Goal: Task Accomplishment & Management: Manage account settings

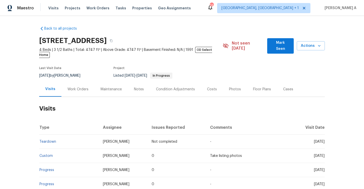
click at [79, 87] on div "Work Orders" at bounding box center [78, 89] width 21 height 5
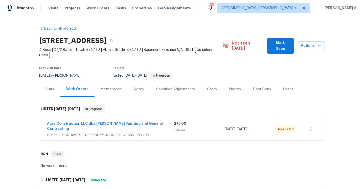
click at [105, 128] on div "Aura Construction LLC dba Logan's Painting and General Contracting GENERAL_CONT…" at bounding box center [182, 129] width 282 height 22
click at [104, 132] on span "GENERAL_CONTRACTOR, DAY_ONE_WALK, OD_SELECT, BRN_AND_LRR" at bounding box center [110, 134] width 127 height 5
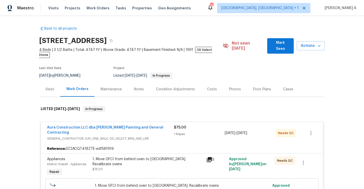
click at [153, 156] on div "1. Move GFCI from behind oven to island 1. Recalibrate ovens $75.00" at bounding box center [148, 163] width 111 height 15
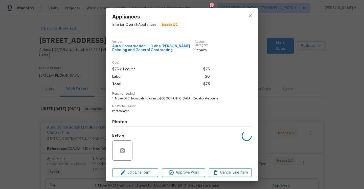
scroll to position [35, 0]
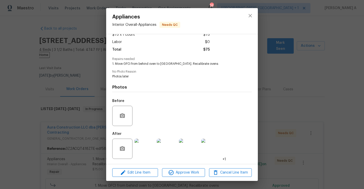
click at [149, 148] on img at bounding box center [145, 149] width 20 height 20
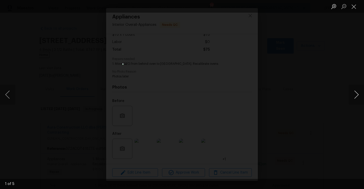
click at [362, 97] on button "Next image" at bounding box center [356, 94] width 15 height 20
click at [359, 97] on button "Next image" at bounding box center [356, 94] width 15 height 20
click at [322, 63] on div "Lightbox" at bounding box center [182, 94] width 364 height 189
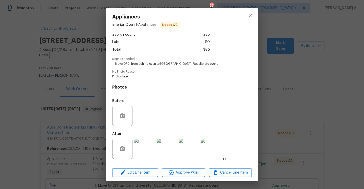
click at [322, 63] on div "Appliances Interior Overall - Appliances Needs QC Vendor Aura Construction LLC …" at bounding box center [182, 94] width 364 height 189
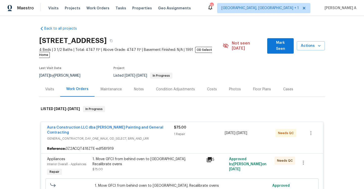
click at [53, 92] on div "Visits Work Orders Maintenance Notes Condition Adjustments Costs Photos Floor P…" at bounding box center [182, 89] width 286 height 15
click at [53, 87] on div "Visits" at bounding box center [49, 89] width 21 height 15
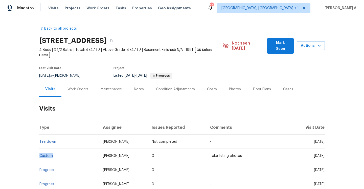
drag, startPoint x: 57, startPoint y: 151, endPoint x: 40, endPoint y: 151, distance: 17.2
click at [40, 151] on td "Custom" at bounding box center [69, 156] width 60 height 14
copy link "Custom"
click at [74, 89] on div "Work Orders" at bounding box center [77, 89] width 33 height 15
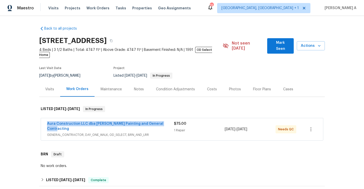
drag, startPoint x: 46, startPoint y: 119, endPoint x: 163, endPoint y: 120, distance: 117.3
click at [163, 120] on div "Aura Construction LLC dba Logan's Painting and General Contracting GENERAL_CONT…" at bounding box center [182, 129] width 282 height 22
copy link "Aura Construction LLC dba Logan's Painting and General Contracting"
click at [184, 128] on div "1 Repair" at bounding box center [199, 130] width 51 height 5
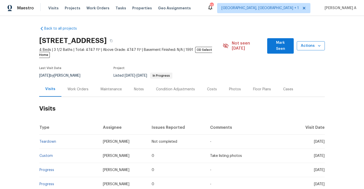
click at [314, 46] on span "Actions" at bounding box center [311, 46] width 20 height 6
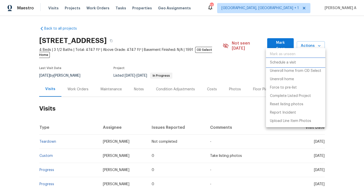
click at [307, 61] on li "Schedule a visit" at bounding box center [295, 62] width 59 height 8
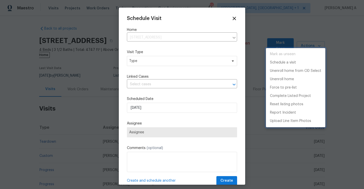
click at [179, 69] on div at bounding box center [182, 94] width 364 height 189
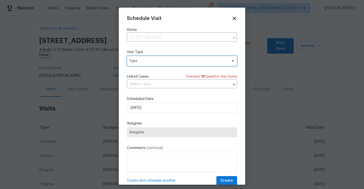
click at [150, 57] on span "Type" at bounding box center [182, 61] width 110 height 10
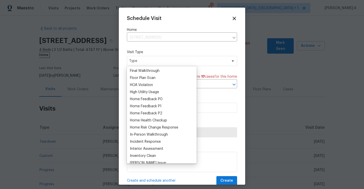
scroll to position [135, 0]
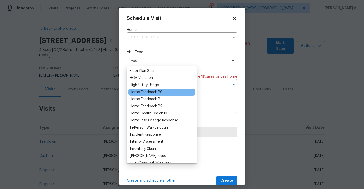
click at [155, 91] on div "Home Feedback P0" at bounding box center [146, 91] width 33 height 5
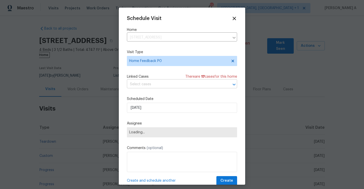
click at [153, 84] on input "text" at bounding box center [175, 84] width 96 height 8
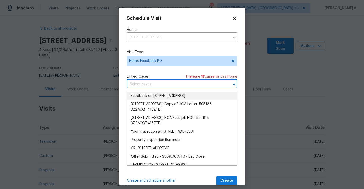
click at [154, 92] on li "Feedback on 1571 Mission Springs Dr, Katy, TX 77450" at bounding box center [182, 96] width 110 height 8
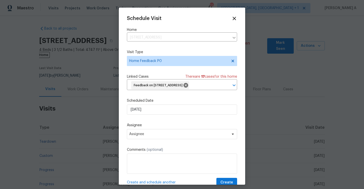
click at [156, 103] on label "Scheduled Date" at bounding box center [182, 100] width 110 height 5
click at [156, 115] on input "9/16/2025" at bounding box center [182, 109] width 110 height 10
click at [162, 136] on span "Assignee" at bounding box center [178, 134] width 99 height 4
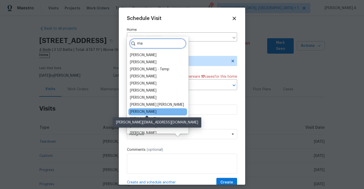
type input "ma"
click at [154, 111] on div "Maria Zakharnitskaia" at bounding box center [143, 111] width 27 height 5
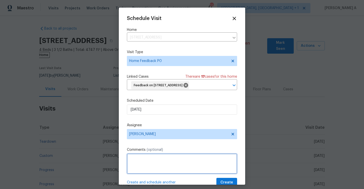
click at [158, 166] on textarea at bounding box center [182, 163] width 110 height 20
paste textarea "He said that he hears a lot of noise in the house. A machine. He sees that the …"
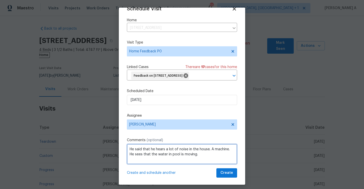
scroll to position [19, 0]
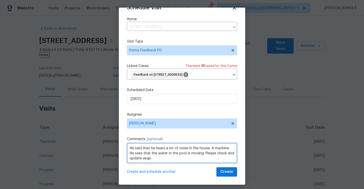
type textarea "He said that he hears a lot of noise in the house. A machine. He sees that the …"
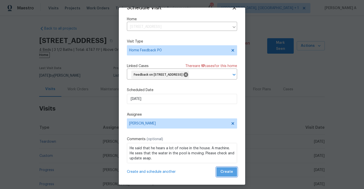
click at [230, 169] on span "Create" at bounding box center [226, 172] width 13 height 6
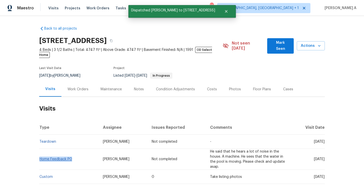
drag, startPoint x: 76, startPoint y: 154, endPoint x: 39, endPoint y: 154, distance: 36.4
click at [39, 154] on td "Home Feedback P0" at bounding box center [69, 159] width 60 height 21
copy link "Home Feedback P0"
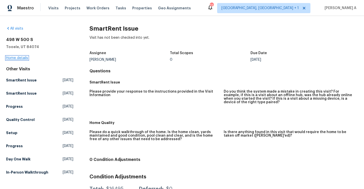
click at [25, 57] on link "Home details" at bounding box center [17, 58] width 22 height 4
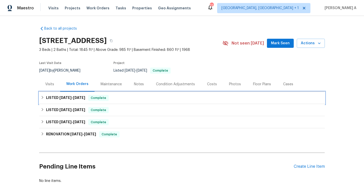
click at [91, 98] on div "LISTED 8/18/25 - 8/25/25 Complete" at bounding box center [182, 98] width 283 height 6
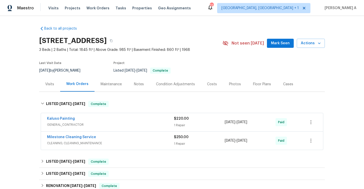
click at [106, 121] on div "Kaluso Painting" at bounding box center [110, 119] width 127 height 6
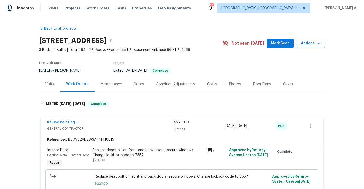
click at [111, 127] on span "GENERAL_CONTRACTOR" at bounding box center [110, 128] width 127 height 5
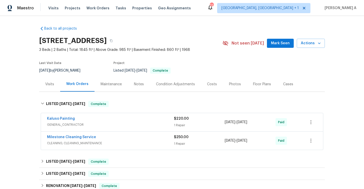
click at [111, 126] on span "GENERAL_CONTRACTOR" at bounding box center [110, 124] width 127 height 5
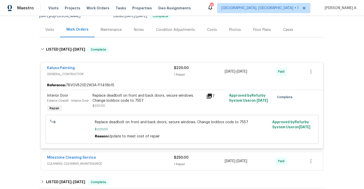
scroll to position [53, 0]
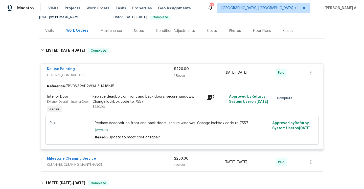
click at [52, 33] on div "Visits" at bounding box center [49, 30] width 9 height 5
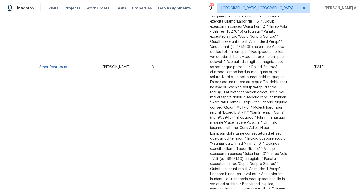
scroll to position [245, 0]
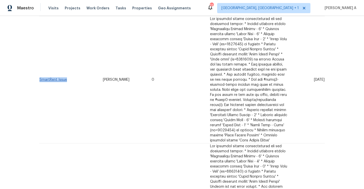
drag, startPoint x: 69, startPoint y: 76, endPoint x: 40, endPoint y: 75, distance: 29.4
click at [40, 75] on td "SmartRent Issue" at bounding box center [69, 79] width 60 height 127
copy link "SmartRent Issue"
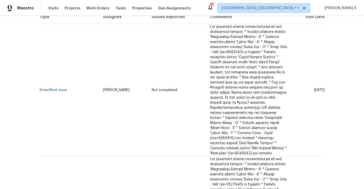
scroll to position [94, 0]
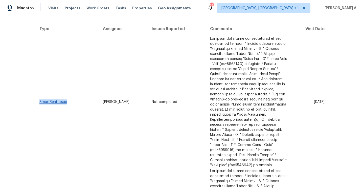
drag, startPoint x: 69, startPoint y: 99, endPoint x: 40, endPoint y: 99, distance: 29.1
click at [40, 99] on td "SmartRent Issue" at bounding box center [69, 102] width 60 height 132
copy link "SmartRent Issue"
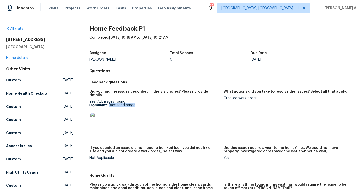
drag, startPoint x: 109, startPoint y: 100, endPoint x: 143, endPoint y: 101, distance: 33.1
click at [143, 103] on p "Comment: Damaged range" at bounding box center [154, 105] width 130 height 4
copy p "Damaged range"
click at [24, 58] on link "Home details" at bounding box center [17, 58] width 22 height 4
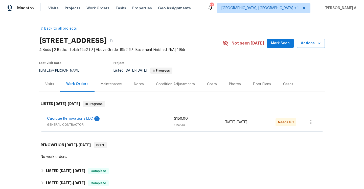
click at [112, 118] on div "Cacique Renovations LLC 1" at bounding box center [110, 119] width 127 height 6
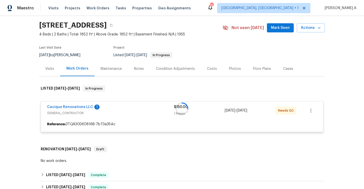
scroll to position [32, 0]
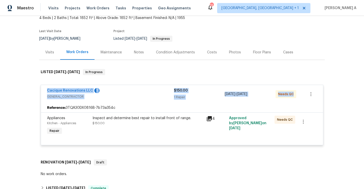
drag, startPoint x: 45, startPoint y: 91, endPoint x: 297, endPoint y: 93, distance: 252.1
click at [297, 93] on div "Cacique Renovations LLC 1 GENERAL_CONTRACTOR $150.00 1 Repair 9/12/2025 - 9/15/…" at bounding box center [182, 94] width 282 height 18
copy div "Cacique Renovations LLC 1 GENERAL_CONTRACTOR $150.00 1 Repair 9/12/2025 - 9/15/…"
click at [83, 82] on div "Cacique Renovations LLC 1 GENERAL_CONTRACTOR $150.00 1 Repair 9/12/2025 - 9/15/…" at bounding box center [182, 115] width 283 height 68
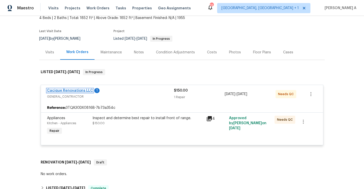
click at [81, 89] on link "Cacique Renovations LLC" at bounding box center [70, 91] width 46 height 4
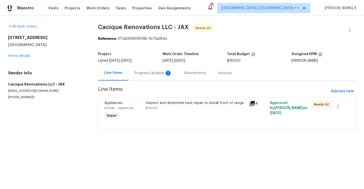
click at [155, 70] on div "Progress Updates 1" at bounding box center [153, 72] width 50 height 15
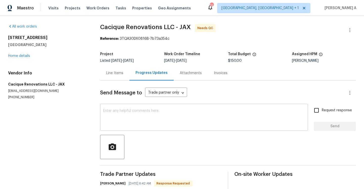
scroll to position [19, 0]
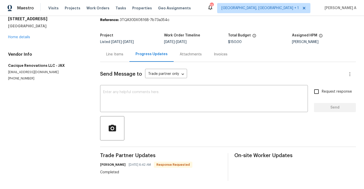
click at [109, 54] on div "Line Items" at bounding box center [114, 54] width 17 height 5
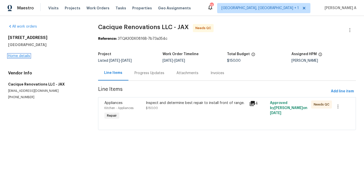
click at [27, 56] on link "Home details" at bounding box center [19, 56] width 22 height 4
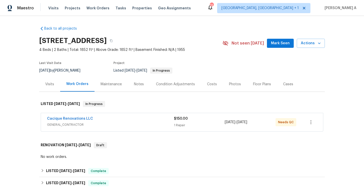
click at [131, 125] on span "GENERAL_CONTRACTOR" at bounding box center [110, 124] width 127 height 5
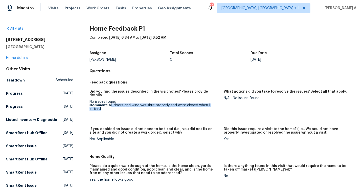
drag, startPoint x: 111, startPoint y: 102, endPoint x: 130, endPoint y: 106, distance: 19.0
click at [130, 106] on p "Comment: All doors and windows shut properly and were closed when I arrived" at bounding box center [154, 106] width 130 height 7
copy p "ll doors and windows shut properly and were closed when I arrived"
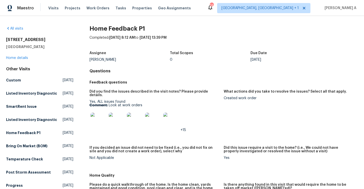
click at [155, 75] on div "Home Feedback P1 Completed: [DATE] 8:12 AM to [DATE] 13:39 PM Assignee [PERSON_…" at bounding box center [223, 191] width 268 height 331
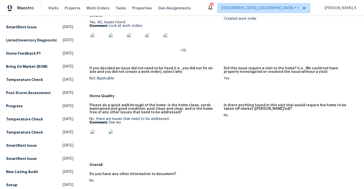
scroll to position [78, 0]
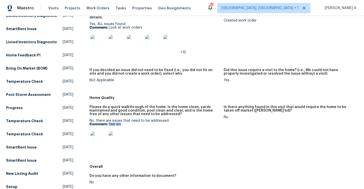
drag, startPoint x: 109, startPoint y: 121, endPoint x: 123, endPoint y: 121, distance: 14.4
click at [123, 122] on p "Comment: See wo" at bounding box center [154, 124] width 130 height 4
copy p "See wo"
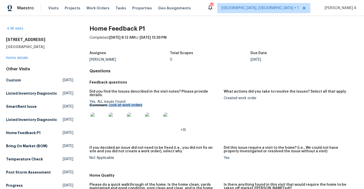
drag, startPoint x: 109, startPoint y: 101, endPoint x: 144, endPoint y: 102, distance: 35.1
click at [144, 103] on p "Comment: Look at work orders" at bounding box center [154, 105] width 130 height 4
copy p "Look at work orders"
click at [26, 59] on link "Home details" at bounding box center [17, 58] width 22 height 4
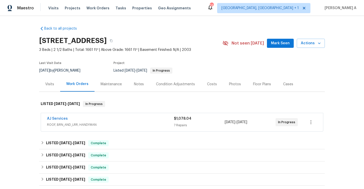
click at [118, 120] on div "AJ Services" at bounding box center [110, 119] width 127 height 6
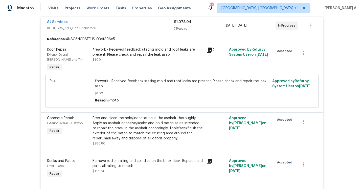
scroll to position [86, 0]
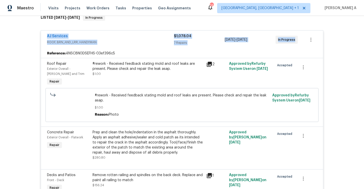
drag, startPoint x: 46, startPoint y: 38, endPoint x: 294, endPoint y: 40, distance: 248.0
click at [294, 40] on div "AJ Services ROOF, BRN_AND_LRR, HANDYMAN $1,078.04 7 Repairs 9/7/2025 - 9/9/2025…" at bounding box center [182, 40] width 282 height 18
copy div "AJ Services ROOF, BRN_AND_LRR, HANDYMAN $1,078.04 7 Repairs 9/7/2025 - 9/9/2025…"
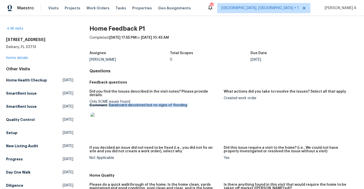
drag, startPoint x: 109, startPoint y: 102, endPoint x: 185, endPoint y: 102, distance: 76.1
click at [185, 103] on p "Comment: Baseboard discolored but no signs of flooding" at bounding box center [154, 105] width 130 height 4
copy p "Baseboard discolored but no signs of flooding"
click at [26, 59] on link "Home details" at bounding box center [17, 58] width 22 height 4
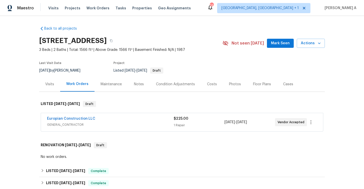
click at [64, 123] on span "GENERAL_CONTRACTOR" at bounding box center [110, 124] width 127 height 5
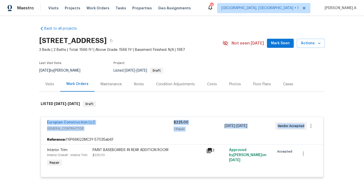
drag, startPoint x: 45, startPoint y: 121, endPoint x: 303, endPoint y: 126, distance: 257.4
click at [303, 126] on div "Europian Construction LLC GENERAL_CONTRACTOR $225.00 1 Repair 9/10/2025 - 9/13/…" at bounding box center [182, 126] width 282 height 18
copy div "Europian Construction LLC GENERAL_CONTRACTOR $225.00 1 Repair 9/10/2025 - 9/13/…"
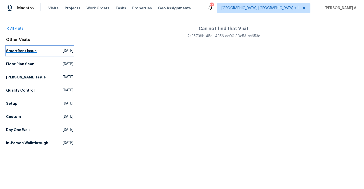
click at [63, 52] on span "[DATE]" at bounding box center [68, 50] width 11 height 5
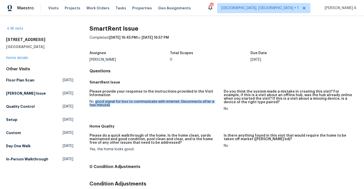
drag, startPoint x: 95, startPoint y: 102, endPoint x: 111, endPoint y: 104, distance: 15.7
click at [111, 104] on div "No good signal for box to communicate with internet. Disconnects after a few mi…" at bounding box center [154, 103] width 130 height 7
copy div "good signal for box to communicate with internet. Disconnects after a few minut…"
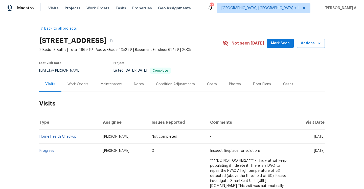
click at [83, 84] on div "Work Orders" at bounding box center [78, 84] width 21 height 5
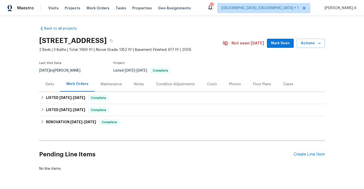
click at [57, 84] on div "Visits" at bounding box center [49, 84] width 21 height 15
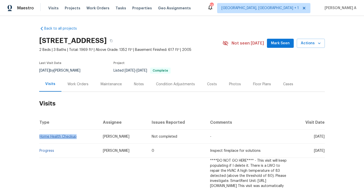
drag, startPoint x: 79, startPoint y: 138, endPoint x: 40, endPoint y: 137, distance: 39.4
click at [40, 137] on td "Home Health Checkup" at bounding box center [69, 136] width 60 height 14
copy link "Home Health Checkup"
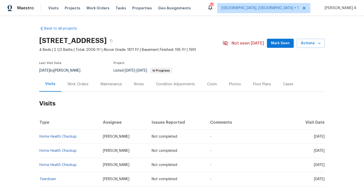
click at [86, 85] on div "Work Orders" at bounding box center [78, 84] width 21 height 5
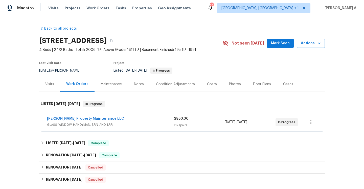
click at [116, 122] on div "[PERSON_NAME] Property Maintenance LLC" at bounding box center [110, 119] width 127 height 6
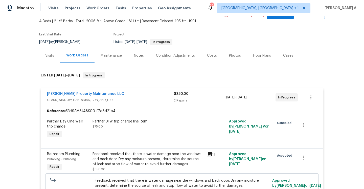
scroll to position [28, 0]
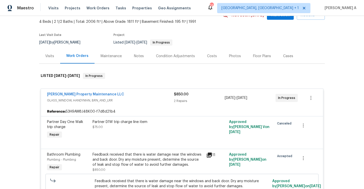
click at [51, 58] on div "Visits" at bounding box center [49, 56] width 9 height 5
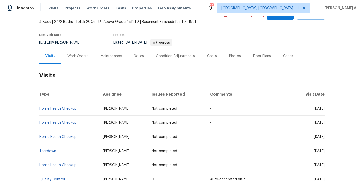
scroll to position [35, 0]
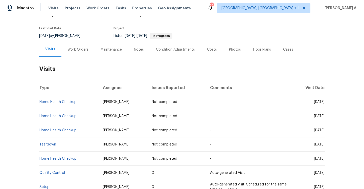
click at [73, 53] on div "Work Orders" at bounding box center [77, 49] width 33 height 15
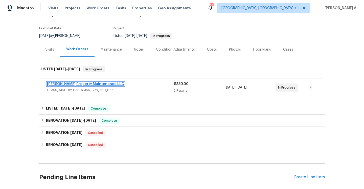
click at [87, 85] on link "[PERSON_NAME] Property Maintenance LLC" at bounding box center [85, 84] width 77 height 4
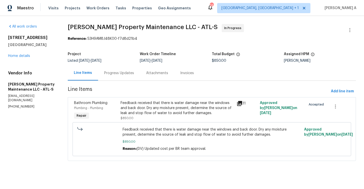
click at [211, 109] on div "Feedback received that there is water damage near the windows and back door. Dr…" at bounding box center [177, 107] width 113 height 15
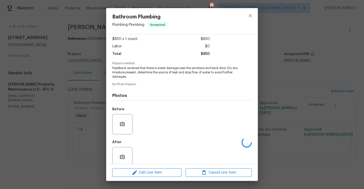
scroll to position [35, 0]
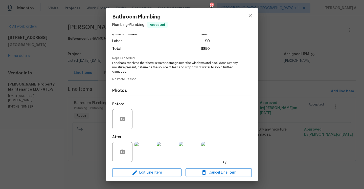
click at [149, 144] on img at bounding box center [145, 152] width 20 height 20
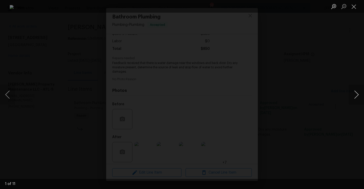
click at [355, 92] on button "Next image" at bounding box center [356, 94] width 15 height 20
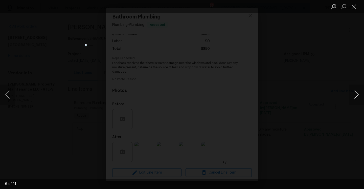
click at [355, 92] on button "Next image" at bounding box center [356, 94] width 15 height 20
click at [314, 78] on div "Lightbox" at bounding box center [182, 94] width 364 height 189
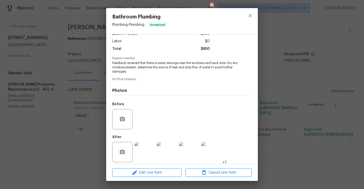
click at [314, 78] on div "Bathroom Plumbing Plumbing - Plumbing Accepted Vendor Glen Property Maintenance…" at bounding box center [182, 94] width 364 height 189
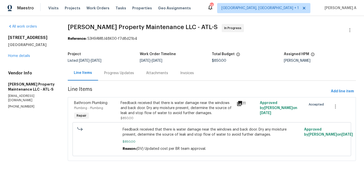
click at [113, 76] on div "Progress Updates" at bounding box center [119, 72] width 42 height 15
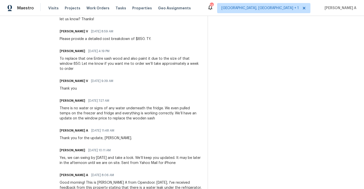
scroll to position [370, 0]
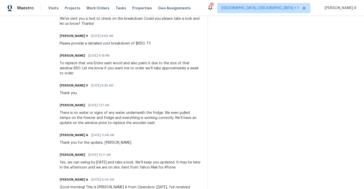
click at [129, 116] on div "There is no water or signs of any water underneath the fridge. We even pulled t…" at bounding box center [131, 117] width 142 height 15
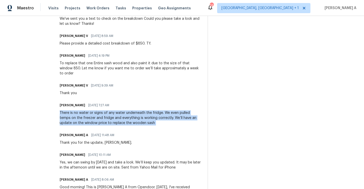
click at [129, 116] on div "There is no water or signs of any water underneath the fridge. We even pulled t…" at bounding box center [131, 117] width 142 height 15
copy div "There is no water or signs of any water underneath the fridge. We even pulled t…"
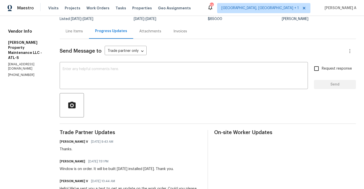
scroll to position [46, 0]
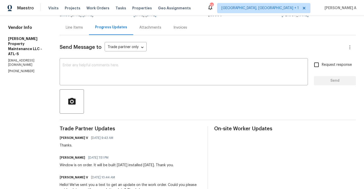
click at [88, 165] on div "Window is on order. It will be built on Wednesday installed on Thursday. Thank …" at bounding box center [117, 165] width 114 height 5
copy div "Window is on order. It will be built on Wednesday installed on Thursday. Thank …"
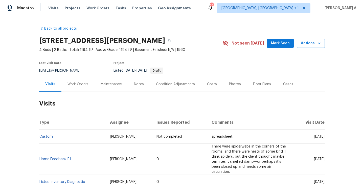
click at [65, 85] on div "Work Orders" at bounding box center [77, 84] width 33 height 15
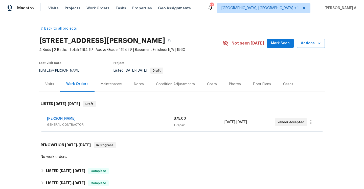
click at [92, 125] on span "GENERAL_CONTRACTOR" at bounding box center [110, 124] width 127 height 5
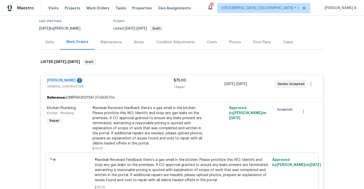
scroll to position [46, 0]
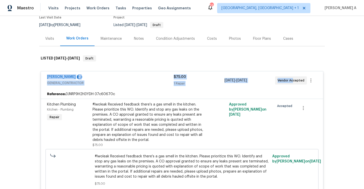
drag, startPoint x: 44, startPoint y: 76, endPoint x: 292, endPoint y: 82, distance: 248.3
click at [292, 82] on div "[PERSON_NAME] Contracting 2 GENERAL_CONTRACTOR $75.00 1 Repair [DATE] - [DATE] …" at bounding box center [182, 80] width 282 height 18
copy div "[PERSON_NAME] Contracting 2 GENERAL_CONTRACTOR $75.00 1 Repair [DATE] - [DATE] …"
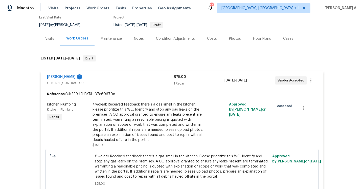
click at [51, 37] on div "Visits" at bounding box center [49, 38] width 9 height 5
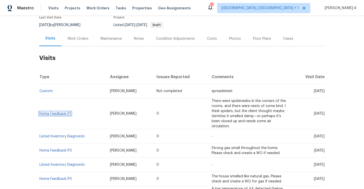
click at [66, 112] on link "Home Feedback P1" at bounding box center [55, 114] width 32 height 4
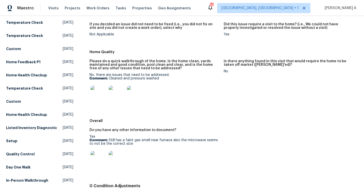
scroll to position [133, 0]
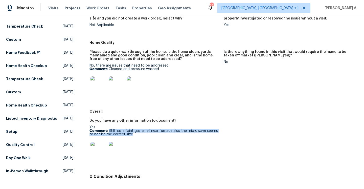
drag, startPoint x: 109, startPoint y: 127, endPoint x: 136, endPoint y: 130, distance: 26.7
click at [136, 130] on p "Comment: Still has a faint gas smell near furnace also the microwave seems to n…" at bounding box center [154, 132] width 130 height 7
copy p "Still has a faint gas smell near furnace also the microwave seems to not be the…"
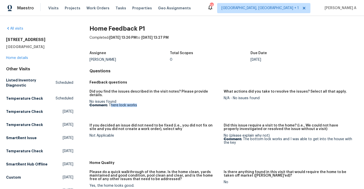
drag, startPoint x: 111, startPoint y: 102, endPoint x: 138, endPoint y: 102, distance: 27.3
click at [138, 103] on p "Comment: There lock works" at bounding box center [154, 105] width 130 height 4
copy p "here lock works"
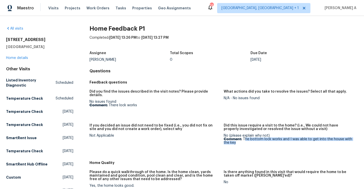
drag, startPoint x: 245, startPoint y: 136, endPoint x: 251, endPoint y: 141, distance: 7.7
click at [251, 141] on figure "Did this issue require a visit to the home? (i.e., We could not have properly i…" at bounding box center [291, 139] width 134 height 31
copy p "he bottom lock works and I was able to get into the house with the key"
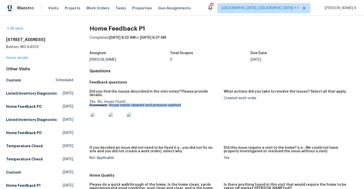
drag, startPoint x: 109, startPoint y: 101, endPoint x: 192, endPoint y: 104, distance: 82.5
click at [192, 103] on p "Comment: House needs cleaned and pressure washed" at bounding box center [154, 105] width 130 height 4
copy p "House needs cleaned and pressure washed"
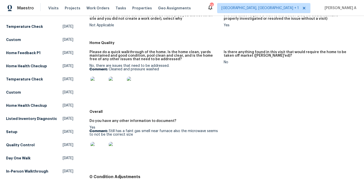
scroll to position [132, 0]
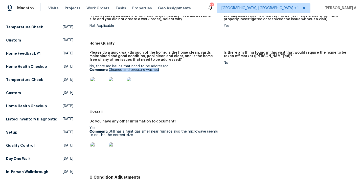
drag, startPoint x: 109, startPoint y: 67, endPoint x: 160, endPoint y: 66, distance: 50.3
click at [160, 68] on p "Comment: Cleaned and pressure washed" at bounding box center [154, 70] width 130 height 4
copy p "Cleaned and pressure washed"
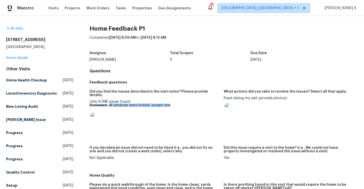
drag, startPoint x: 109, startPoint y: 102, endPoint x: 170, endPoint y: 101, distance: 61.7
click at [170, 103] on p "Comment: All windows were locked, except one" at bounding box center [154, 105] width 130 height 4
copy p "All windows were locked, except one"
drag, startPoint x: 225, startPoint y: 97, endPoint x: 286, endPoint y: 97, distance: 61.9
click at [286, 97] on div "Fixed during my visit (provide photos)" at bounding box center [289, 109] width 130 height 26
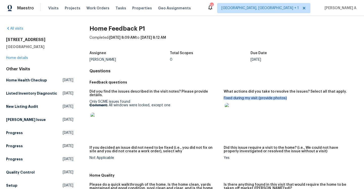
copy div "Fixed during my visit (provide photos)"
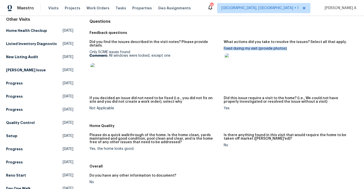
scroll to position [71, 0]
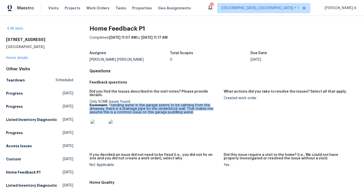
drag, startPoint x: 111, startPoint y: 102, endPoint x: 195, endPoint y: 109, distance: 84.3
click at [195, 109] on p "Comment: Standing water in the garage seems to be calming from the driveway, th…" at bounding box center [154, 108] width 130 height 11
copy p "tanding water in the garage seems to be calming from the driveway, there is a d…"
click at [24, 58] on link "Home details" at bounding box center [17, 58] width 22 height 4
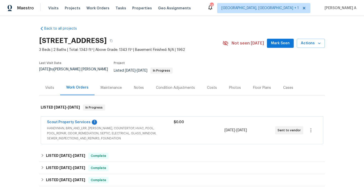
click at [121, 133] on span "HANDYMAN, BRN_AND_LRR, WELLS, COUNTERTOP, HVAC, POOL, POOL_REPAIR, ODOR_REMEDIA…" at bounding box center [110, 133] width 127 height 15
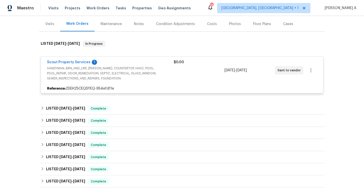
scroll to position [77, 0]
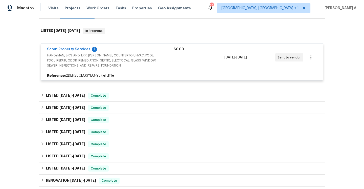
click at [77, 53] on span "HANDYMAN, BRN_AND_LRR, WELLS, COUNTERTOP, HVAC, POOL, POOL_REPAIR, ODOR_REMEDIA…" at bounding box center [110, 60] width 127 height 15
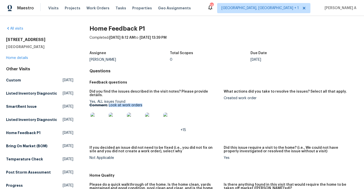
drag, startPoint x: 109, startPoint y: 102, endPoint x: 142, endPoint y: 102, distance: 33.6
click at [142, 103] on p "Comment: Look at work orders" at bounding box center [154, 105] width 130 height 4
copy p "Look at work orders"
click at [25, 58] on link "Home details" at bounding box center [17, 58] width 22 height 4
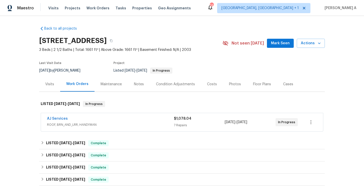
click at [97, 122] on span "ROOF, BRN_AND_LRR, HANDYMAN" at bounding box center [110, 124] width 127 height 5
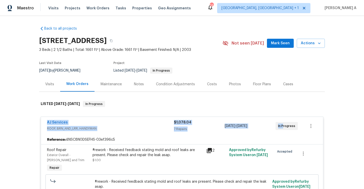
drag, startPoint x: 44, startPoint y: 123, endPoint x: 284, endPoint y: 125, distance: 239.9
click at [284, 125] on div "AJ Services ROOF, BRN_AND_LRR, HANDYMAN $1,078.04 7 Repairs 9/7/2025 - 9/9/2025…" at bounding box center [182, 126] width 282 height 18
copy div "AJ Services ROOF, BRN_AND_LRR, HANDYMAN $1,078.04 7 Repairs 9/7/2025 - 9/9/2025…"
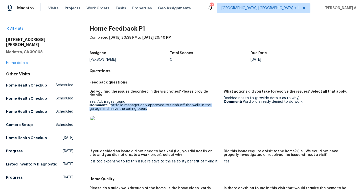
drag, startPoint x: 110, startPoint y: 103, endPoint x: 158, endPoint y: 104, distance: 47.0
click at [158, 104] on p "Comment: Portfolio manager only approved to finish off the walls in the garage …" at bounding box center [154, 106] width 130 height 7
copy p "ortfolio manager only approved to finish off the walls in the garage and leave …"
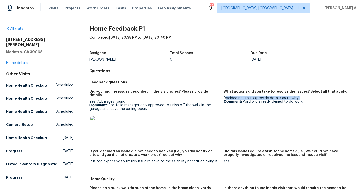
drag, startPoint x: 226, startPoint y: 98, endPoint x: 298, endPoint y: 97, distance: 71.6
click at [298, 97] on div "Decided not to fix (provide details as to why) Comment: Portfolio already denie…" at bounding box center [289, 99] width 130 height 7
copy div "ecided not to fix (provide details as to why)"
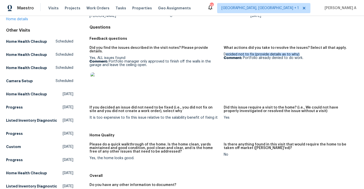
scroll to position [50, 0]
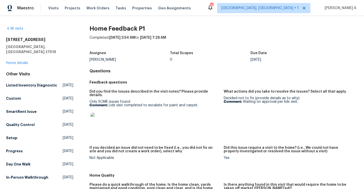
click at [108, 103] on p "Comment: [PERSON_NAME] visit completed to escalate for paint and carpet." at bounding box center [154, 105] width 130 height 4
drag, startPoint x: 109, startPoint y: 101, endPoint x: 196, endPoint y: 103, distance: 87.2
click at [196, 103] on p "Comment: [PERSON_NAME] visit completed to escalate for paint and carpet." at bounding box center [154, 105] width 130 height 4
copy p "Lids visit completed to escalate for paint and carpet."
drag, startPoint x: 226, startPoint y: 98, endPoint x: 300, endPoint y: 98, distance: 74.3
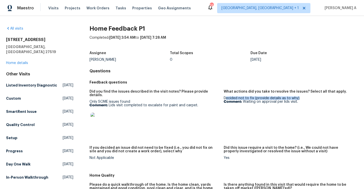
click at [300, 98] on div "Decided not to fix (provide details as to why) Comment: Waiting on approval per…" at bounding box center [289, 99] width 130 height 7
copy div "ecided not to fix (provide details as to why)"
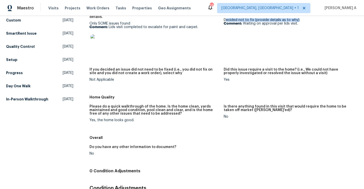
scroll to position [115, 0]
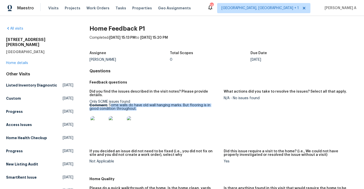
drag, startPoint x: 110, startPoint y: 101, endPoint x: 135, endPoint y: 104, distance: 24.2
click at [135, 104] on p "Comment: Some walls do have old wall hanging marks. But flooring is in good con…" at bounding box center [154, 106] width 130 height 7
copy p "ome walls do have old wall hanging marks. But flooring is in good condition thr…"
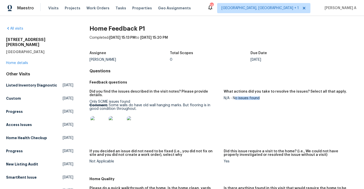
drag, startPoint x: 235, startPoint y: 99, endPoint x: 267, endPoint y: 99, distance: 31.6
click at [267, 99] on div "N/A - No issues found" at bounding box center [289, 98] width 130 height 4
copy div "o issues found"
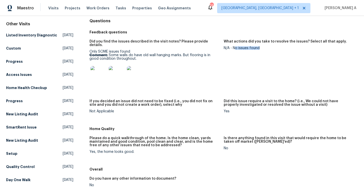
scroll to position [74, 0]
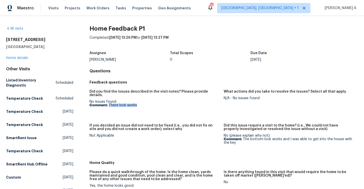
drag, startPoint x: 109, startPoint y: 101, endPoint x: 141, endPoint y: 101, distance: 31.9
click at [141, 103] on p "Comment: There lock works" at bounding box center [154, 105] width 130 height 4
copy p "There lock works"
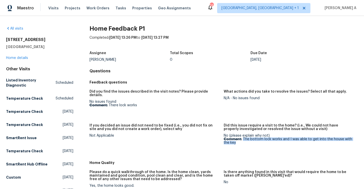
drag, startPoint x: 243, startPoint y: 136, endPoint x: 251, endPoint y: 139, distance: 8.3
click at [251, 139] on p "Comment: The bottom lock works and I was able to get into the house with the key" at bounding box center [289, 140] width 130 height 7
copy p "The bottom lock works and I was able to get into the house with the key"
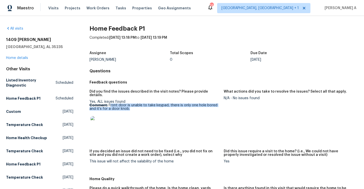
drag, startPoint x: 111, startPoint y: 102, endPoint x: 136, endPoint y: 104, distance: 25.7
click at [136, 104] on p "Comment: Front door is unable to take keypad, there is only one hole bored and …" at bounding box center [154, 106] width 130 height 7
copy p "ront door is unable to take keypad, there is only one hole bored and it’s for a…"
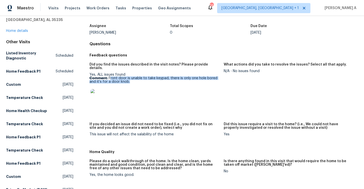
scroll to position [24, 0]
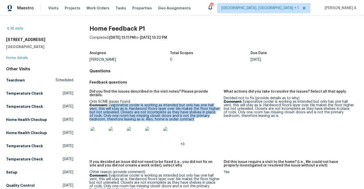
drag, startPoint x: 110, startPoint y: 101, endPoint x: 178, endPoint y: 115, distance: 69.4
click at [178, 115] on p "Comment: Evaporative cooler is working as intended but only has one hall vent, …" at bounding box center [154, 112] width 130 height 18
copy p "vaporative cooler is working as intended but only has one hall vent, this will …"
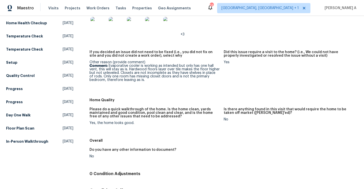
scroll to position [115, 0]
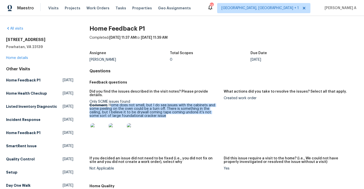
drag, startPoint x: 111, startPoint y: 102, endPoint x: 158, endPoint y: 113, distance: 48.7
click at [158, 113] on p "Comment: Home does not smell, but I do see issues with the cabinets and some pe…" at bounding box center [154, 110] width 130 height 14
copy p "ome does not smell, but I do see issues with the cabinets and some peeling on t…"
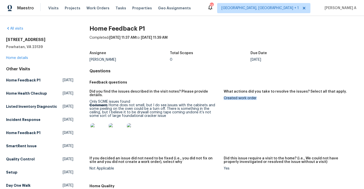
drag, startPoint x: 224, startPoint y: 98, endPoint x: 258, endPoint y: 98, distance: 34.1
click at [258, 98] on div "Created work order" at bounding box center [289, 98] width 130 height 4
copy div "Created work order"
click at [27, 59] on link "Home details" at bounding box center [17, 58] width 22 height 4
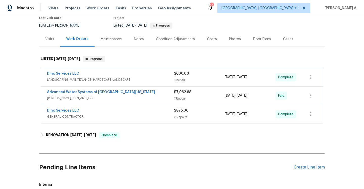
scroll to position [60, 0]
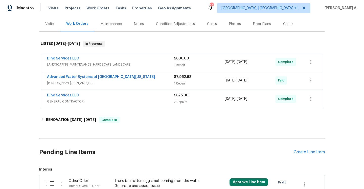
click at [78, 102] on span "GENERAL_CONTRACTOR" at bounding box center [110, 101] width 127 height 5
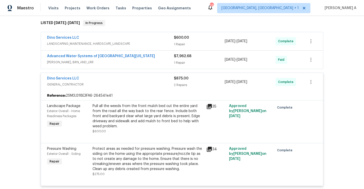
scroll to position [83, 0]
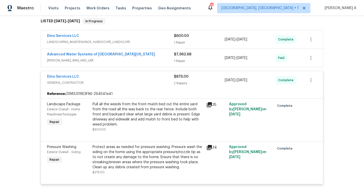
click at [103, 80] on span "GENERAL_CONTRACTOR" at bounding box center [110, 82] width 127 height 5
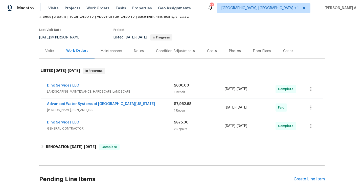
scroll to position [30, 0]
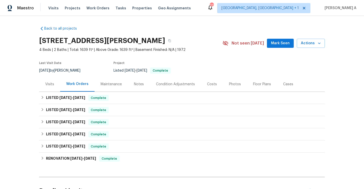
click at [54, 88] on div "Visits" at bounding box center [49, 84] width 21 height 15
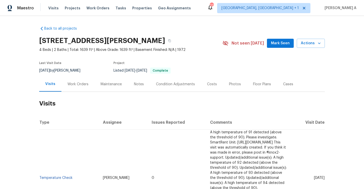
click at [76, 79] on div "Work Orders" at bounding box center [77, 84] width 33 height 15
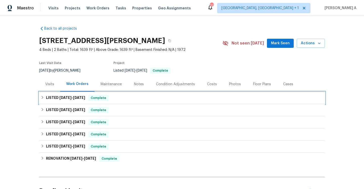
click at [82, 94] on div "LISTED 8/12/25 - 8/15/25 Complete" at bounding box center [182, 98] width 286 height 12
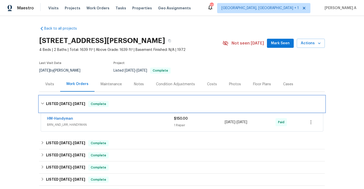
click at [86, 99] on div "LISTED 8/12/25 - 8/15/25 Complete" at bounding box center [182, 104] width 286 height 16
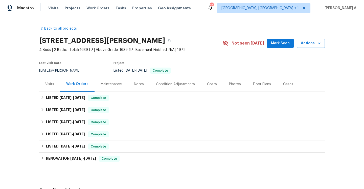
click at [50, 82] on div "Visits" at bounding box center [49, 84] width 9 height 5
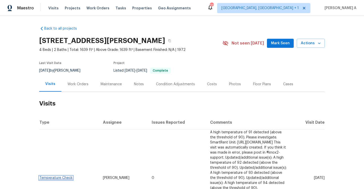
click at [69, 176] on link "Temperature Check" at bounding box center [55, 178] width 33 height 4
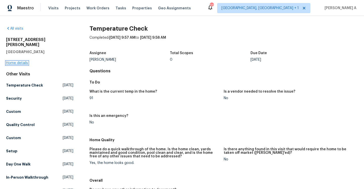
click at [27, 61] on link "Home details" at bounding box center [17, 63] width 22 height 4
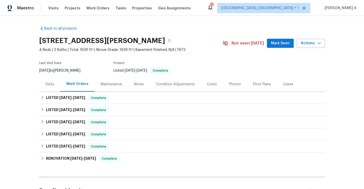
click at [53, 82] on div "Visits" at bounding box center [49, 84] width 9 height 5
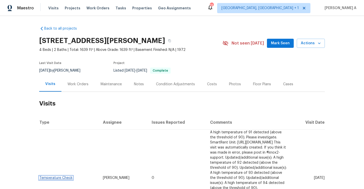
click at [67, 176] on link "Temperature Check" at bounding box center [55, 178] width 33 height 4
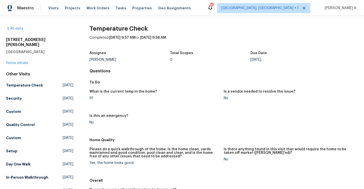
click at [25, 60] on div "4607 W Becker Ln Glendale, AZ 85304 Home details" at bounding box center [39, 51] width 67 height 28
click at [24, 61] on link "Home details" at bounding box center [17, 63] width 22 height 4
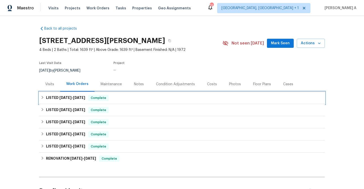
click at [115, 94] on div "LISTED 8/12/25 - 8/15/25 Complete" at bounding box center [182, 98] width 286 height 12
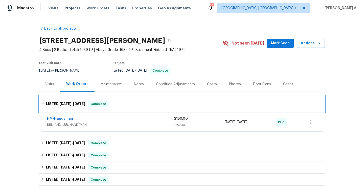
click at [120, 102] on div "LISTED 8/12/25 - 8/15/25 Complete" at bounding box center [182, 104] width 283 height 6
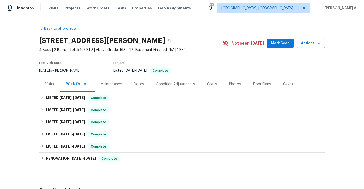
click at [54, 82] on div "Visits" at bounding box center [49, 84] width 9 height 5
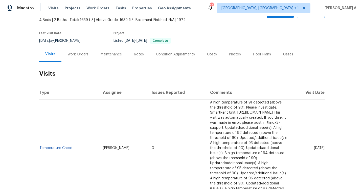
scroll to position [33, 0]
